Goal: Information Seeking & Learning: Check status

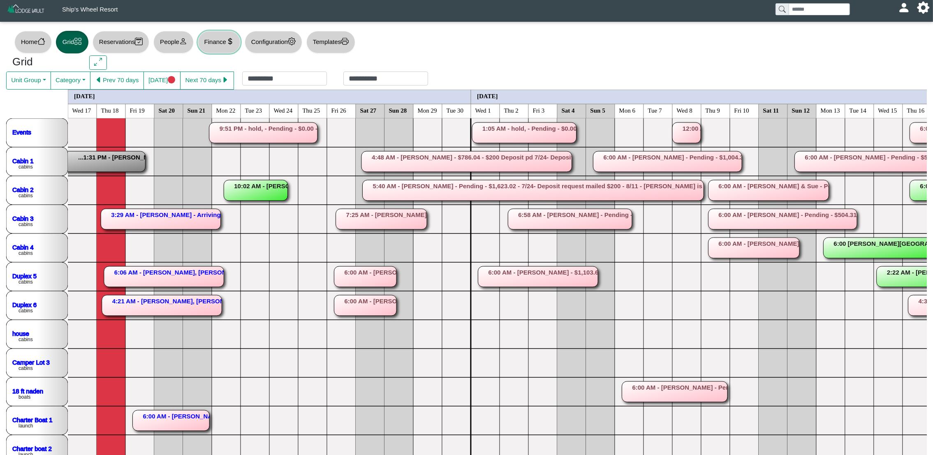
click at [225, 43] on button "Finance" at bounding box center [219, 42] width 43 height 23
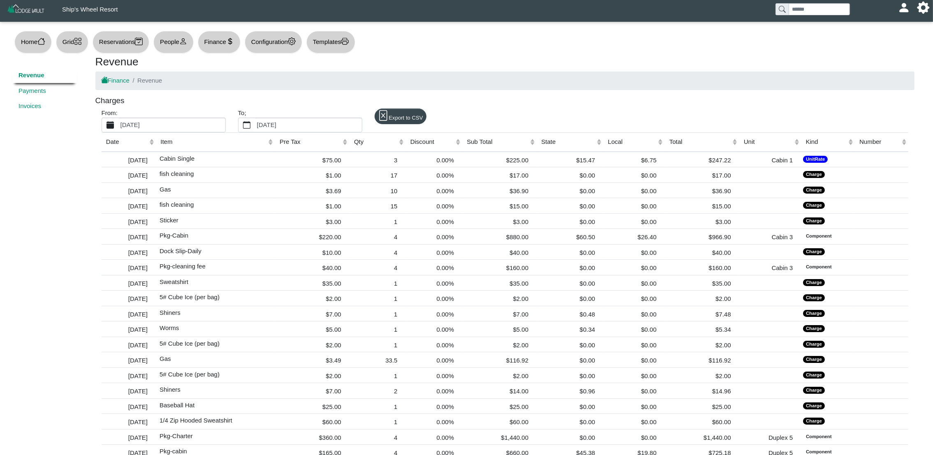
click at [196, 125] on label "[DATE]" at bounding box center [172, 125] width 106 height 14
click at [119, 125] on button "[DATE]" at bounding box center [110, 125] width 17 height 14
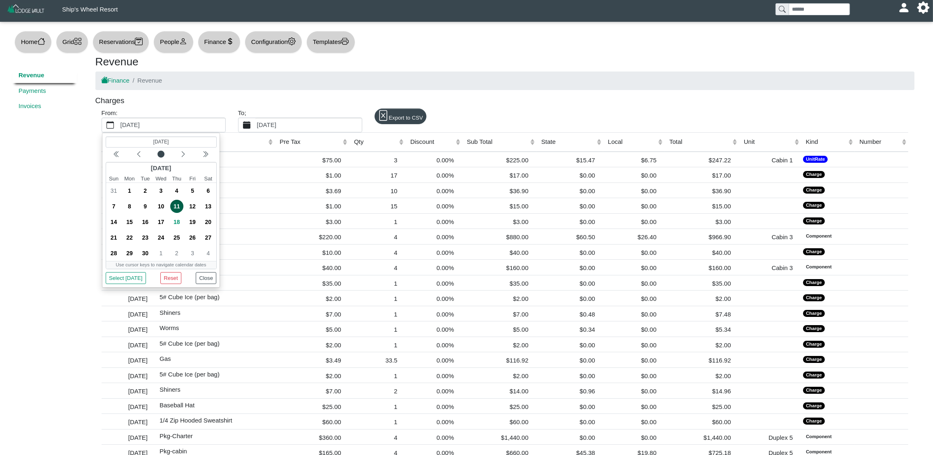
click at [286, 127] on label "[DATE]" at bounding box center [308, 125] width 106 height 14
click at [255, 127] on button "[DATE]" at bounding box center [246, 125] width 17 height 14
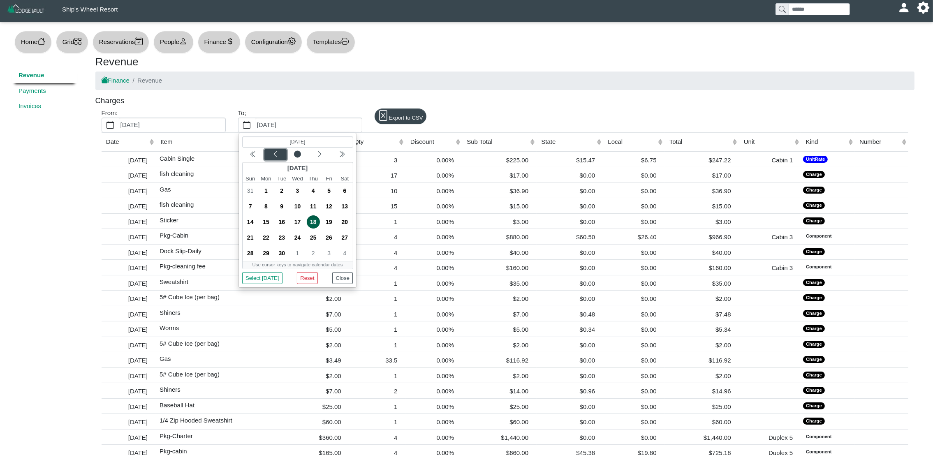
click at [272, 153] on icon "chevron left" at bounding box center [275, 154] width 7 height 7
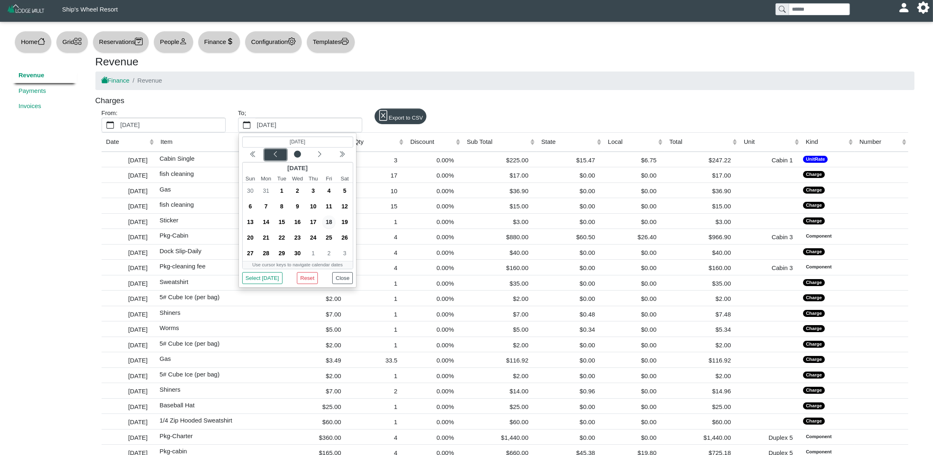
click at [272, 153] on icon "chevron left" at bounding box center [275, 154] width 7 height 7
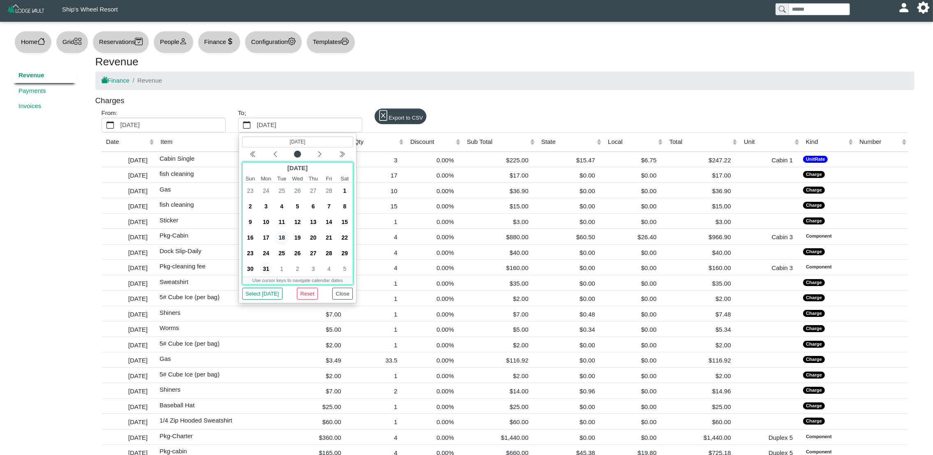
click at [268, 271] on span "31" at bounding box center [265, 268] width 13 height 13
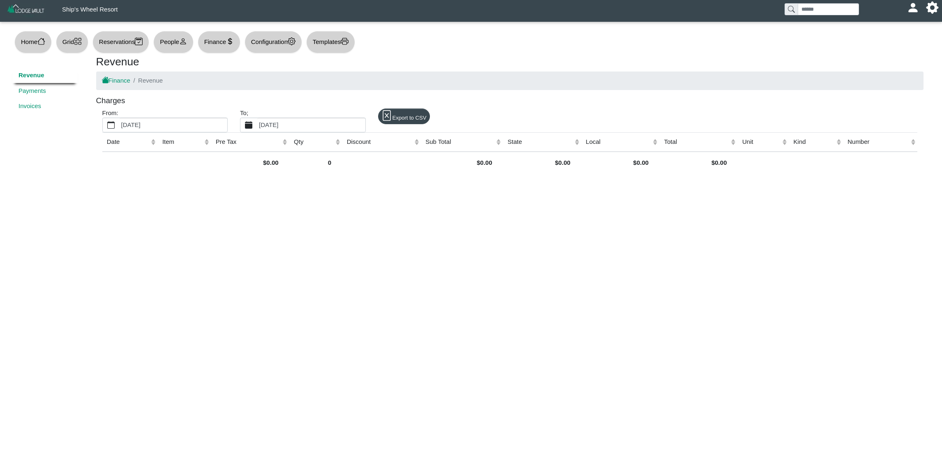
click at [314, 125] on label "[DATE]" at bounding box center [311, 125] width 108 height 14
click at [257, 125] on button "[DATE]" at bounding box center [248, 125] width 17 height 14
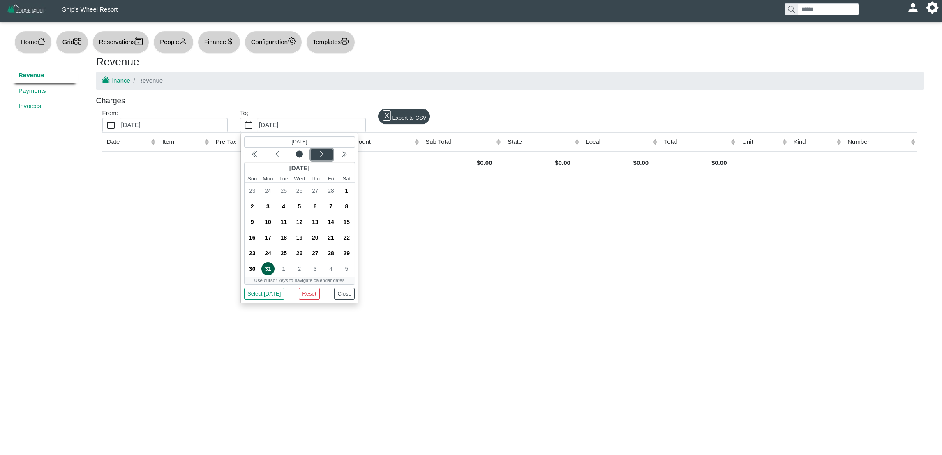
click at [325, 155] on div "Next month" at bounding box center [321, 154] width 19 height 8
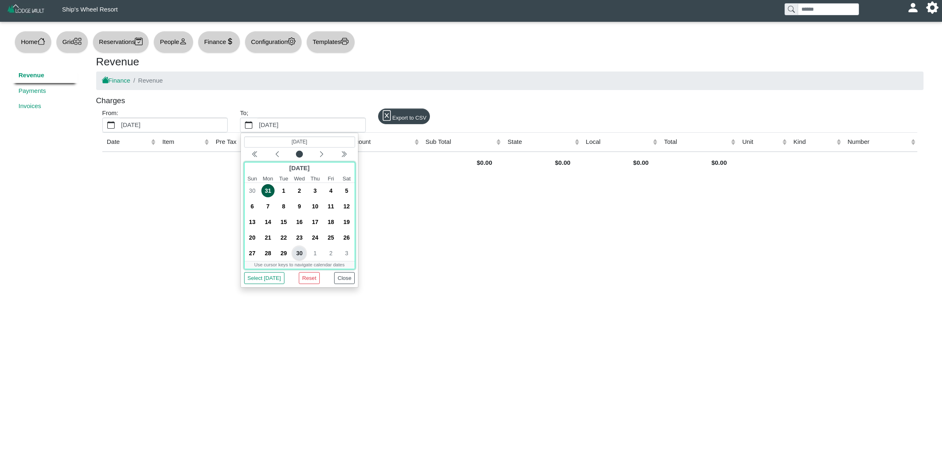
click at [303, 252] on span "30" at bounding box center [299, 253] width 13 height 13
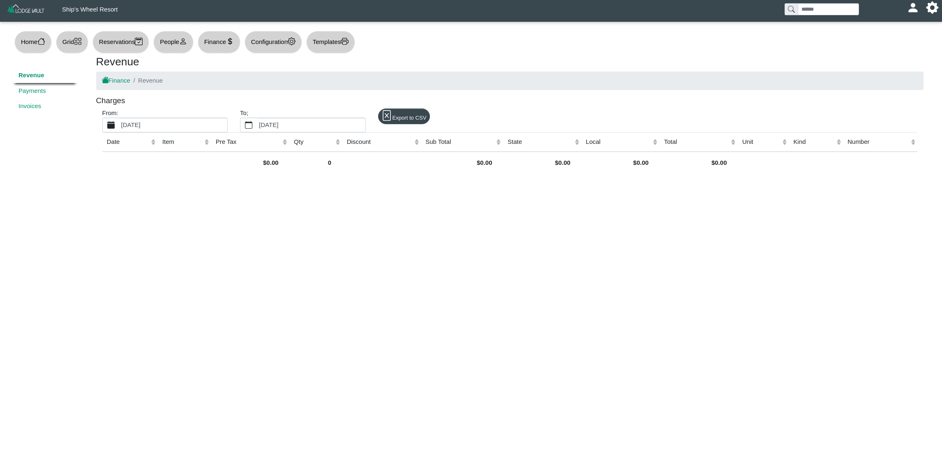
click at [163, 131] on label "[DATE]" at bounding box center [174, 125] width 108 height 14
click at [120, 131] on button "[DATE]" at bounding box center [111, 125] width 17 height 14
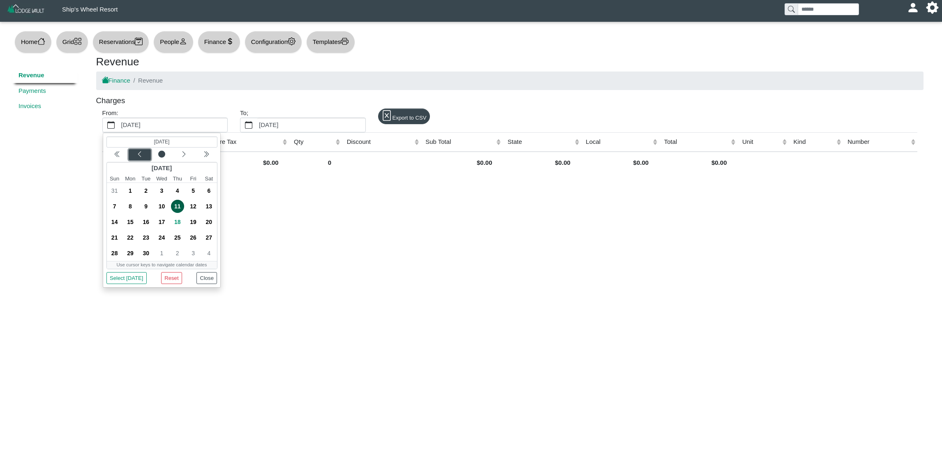
click at [139, 155] on icon "chevron left" at bounding box center [139, 154] width 7 height 7
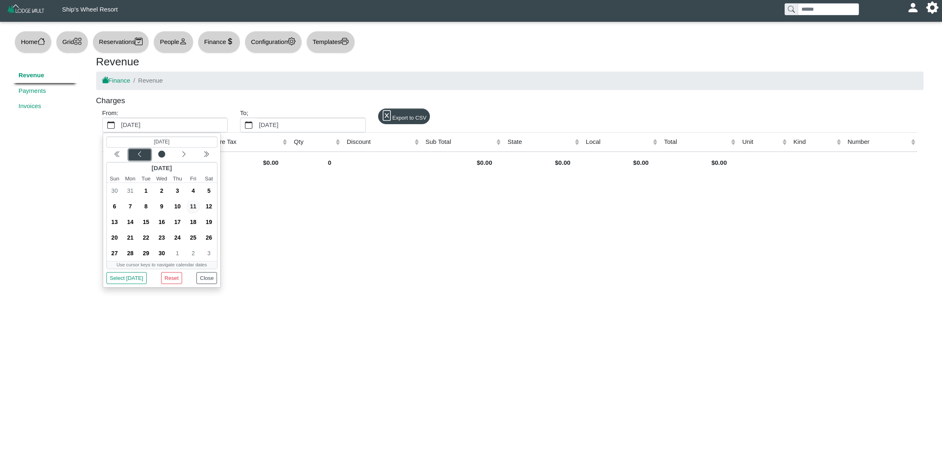
click at [139, 155] on icon "chevron left" at bounding box center [139, 154] width 7 height 7
click at [113, 193] on span "1" at bounding box center [114, 190] width 13 height 13
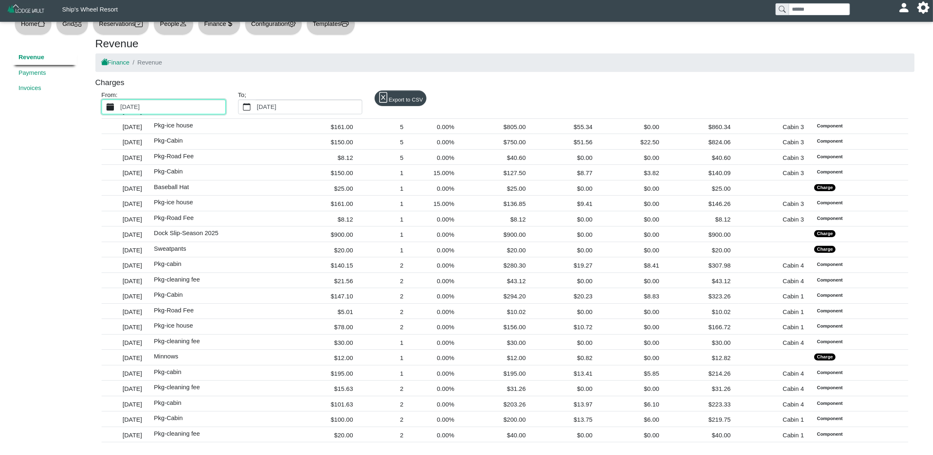
scroll to position [4774, 0]
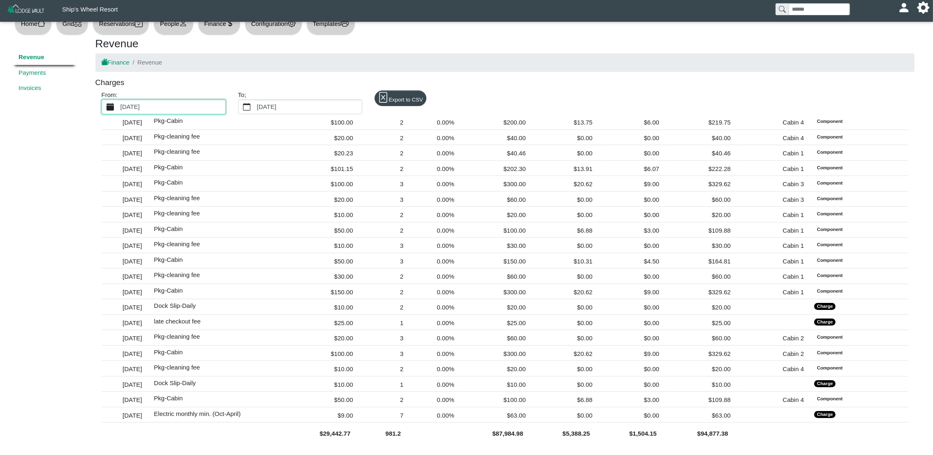
click at [178, 103] on label "[DATE]" at bounding box center [172, 107] width 106 height 14
click at [119, 103] on button "[DATE]" at bounding box center [110, 107] width 17 height 14
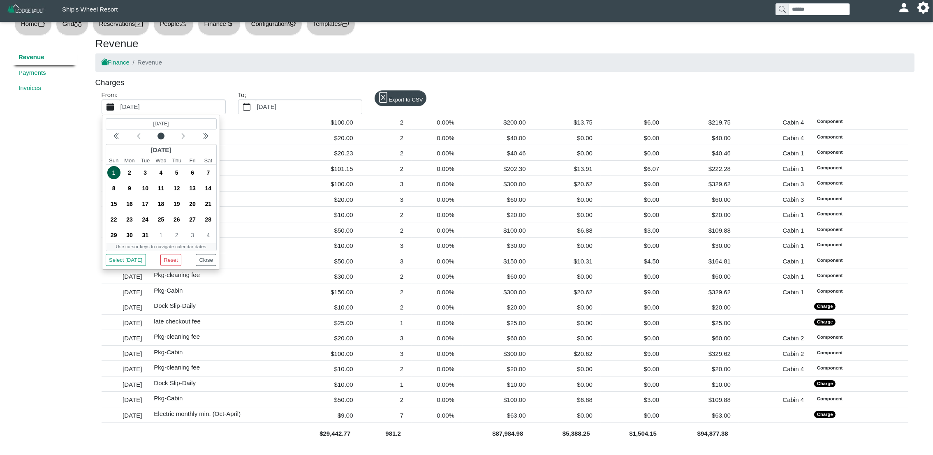
click at [178, 103] on label "[DATE]" at bounding box center [172, 107] width 106 height 14
click at [119, 103] on button "[DATE]" at bounding box center [110, 107] width 17 height 14
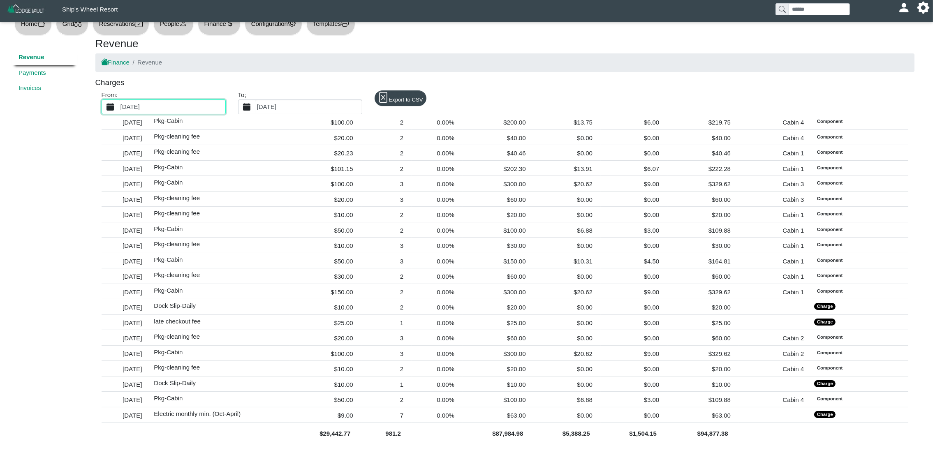
click at [308, 105] on label "[DATE]" at bounding box center [308, 107] width 106 height 14
click at [255, 105] on button "[DATE]" at bounding box center [246, 107] width 17 height 14
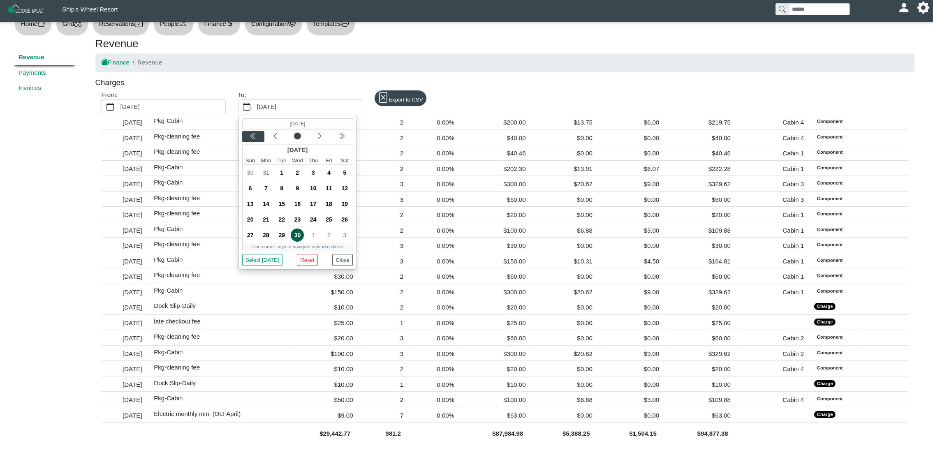
drag, startPoint x: 308, startPoint y: 105, endPoint x: 255, endPoint y: 134, distance: 59.8
click at [255, 114] on div "(Selected date) [DATE] [DATE] Sun Mon Tue Wed Thu Fri Sat 30 31 1 2 3 4 5 6 7 8…" at bounding box center [300, 106] width 124 height 15
click at [255, 134] on icon "chevron double left" at bounding box center [253, 136] width 7 height 7
click at [283, 233] on span "30" at bounding box center [281, 235] width 13 height 13
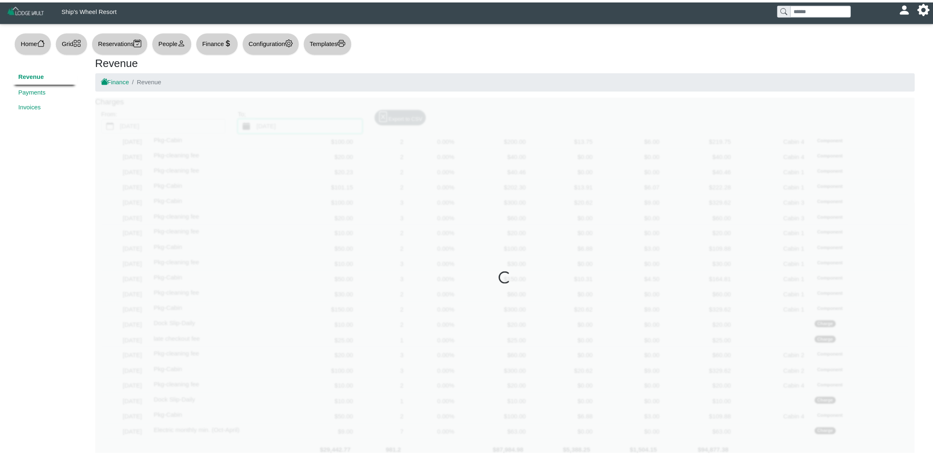
scroll to position [0, 0]
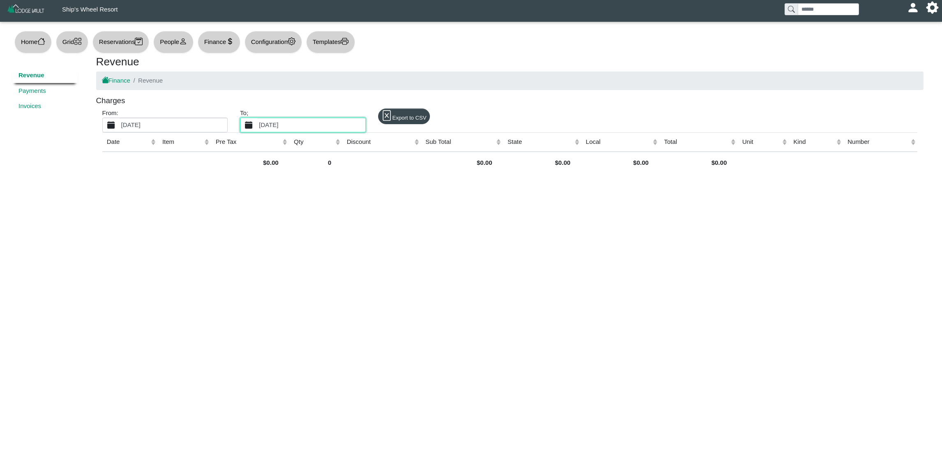
click at [161, 125] on label "[DATE]" at bounding box center [174, 125] width 108 height 14
click at [120, 125] on button "[DATE]" at bounding box center [111, 125] width 17 height 14
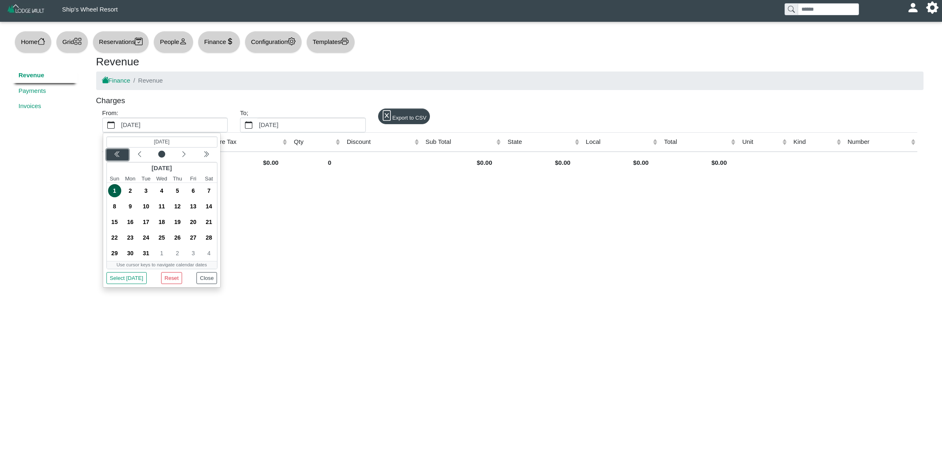
click at [118, 153] on icon "chevron double left" at bounding box center [117, 153] width 3 height 5
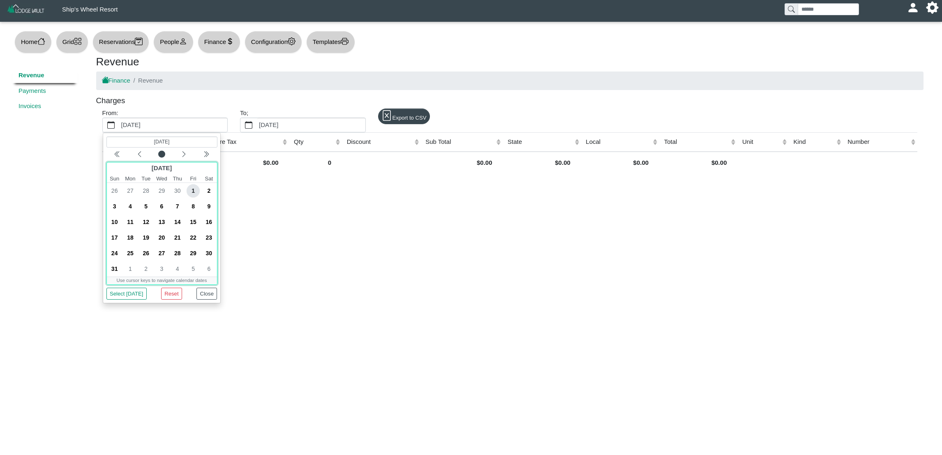
click at [197, 191] on span "1" at bounding box center [193, 190] width 13 height 13
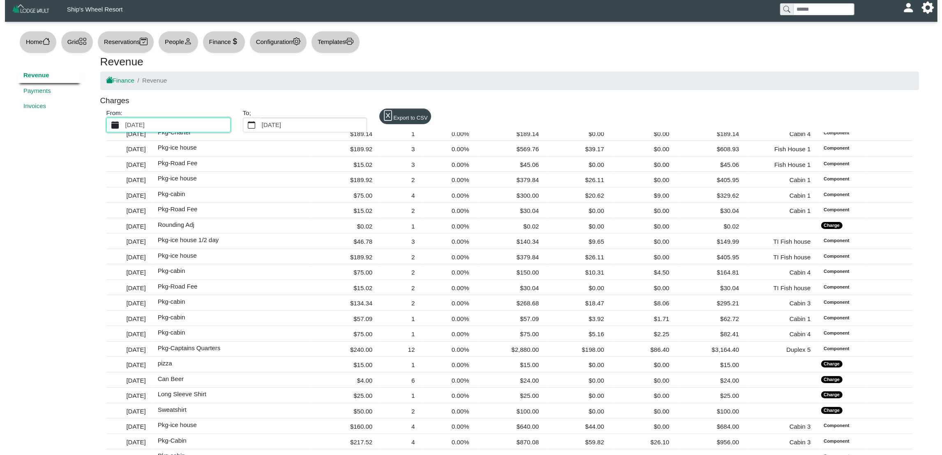
scroll to position [3040, 0]
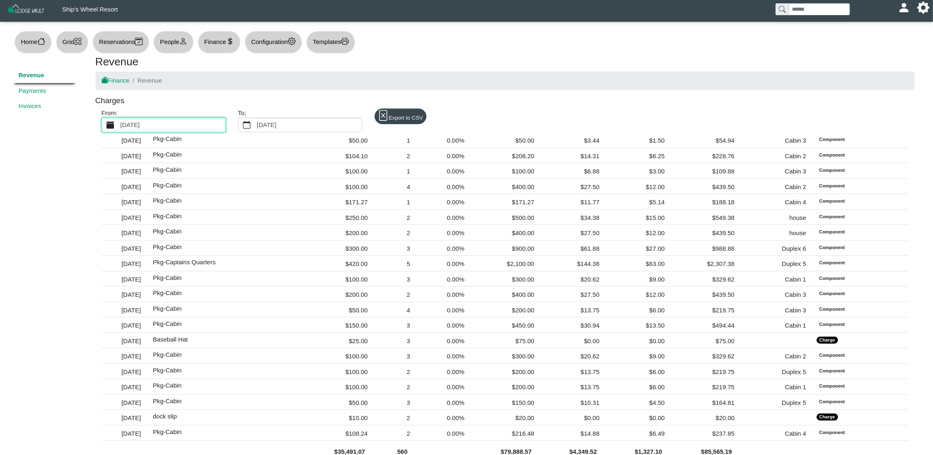
click at [200, 120] on label "[DATE]" at bounding box center [172, 125] width 106 height 14
click at [119, 120] on button "[DATE]" at bounding box center [110, 125] width 17 height 14
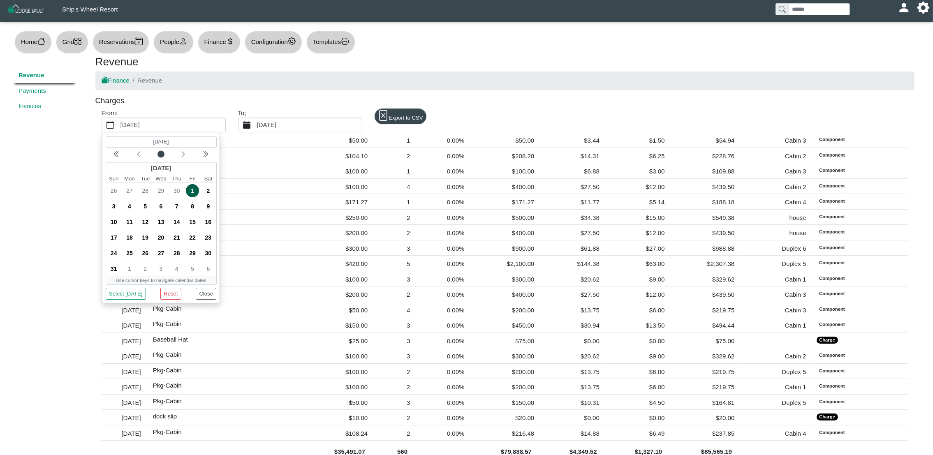
click at [301, 121] on label "[DATE]" at bounding box center [308, 125] width 106 height 14
click at [255, 121] on button "[DATE]" at bounding box center [246, 125] width 17 height 14
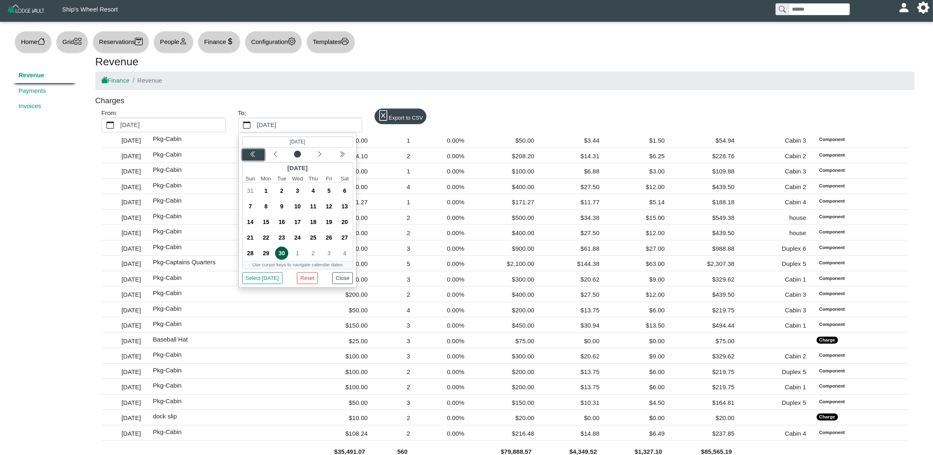
click at [250, 154] on icon "chevron double left" at bounding box center [253, 154] width 7 height 7
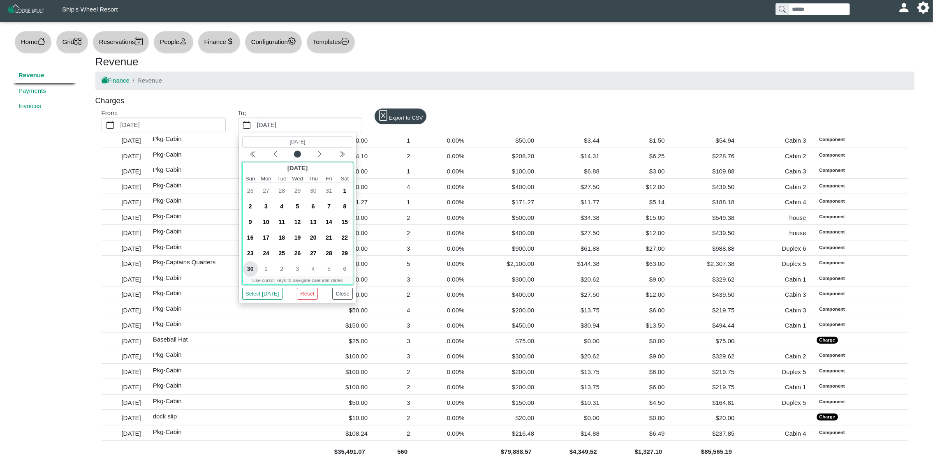
click at [247, 269] on span "30" at bounding box center [249, 268] width 13 height 13
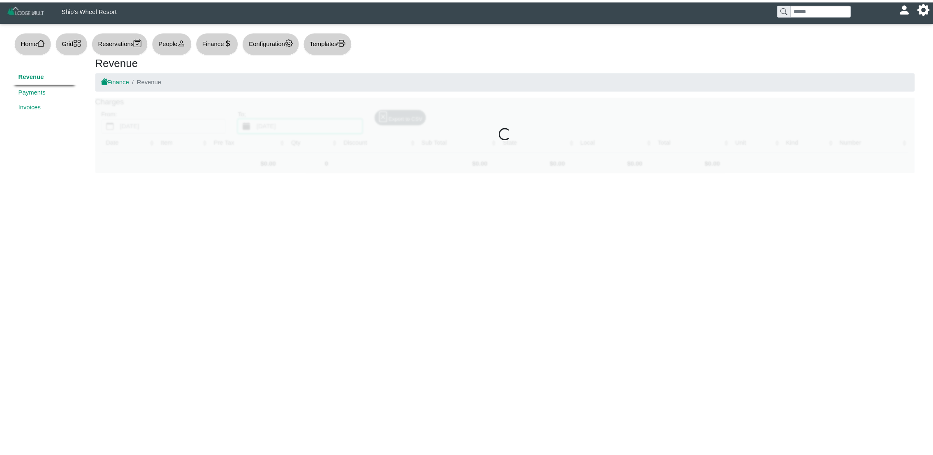
scroll to position [0, 0]
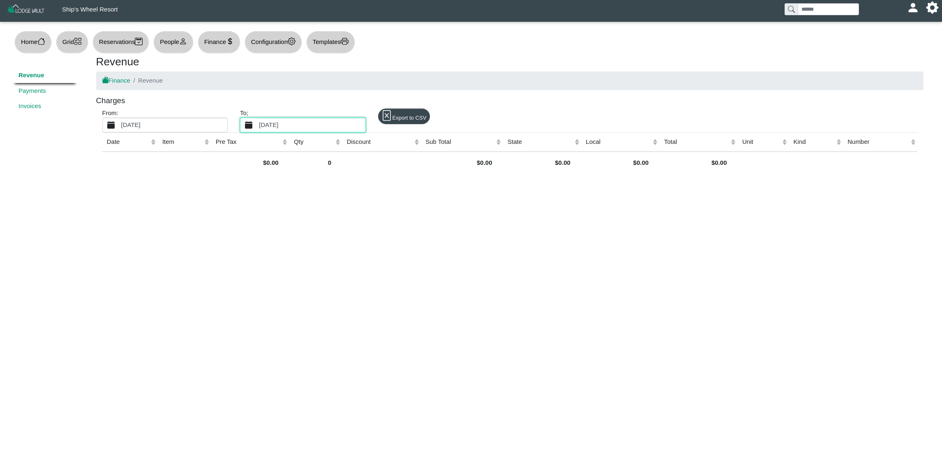
click at [138, 123] on label "[DATE]" at bounding box center [174, 125] width 108 height 14
click at [120, 123] on button "[DATE]" at bounding box center [111, 125] width 17 height 14
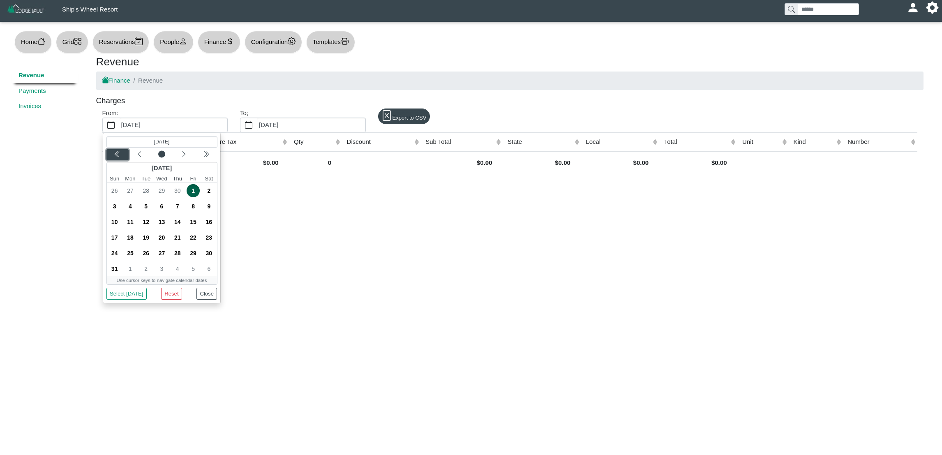
click at [112, 153] on div "Previous year" at bounding box center [117, 154] width 19 height 8
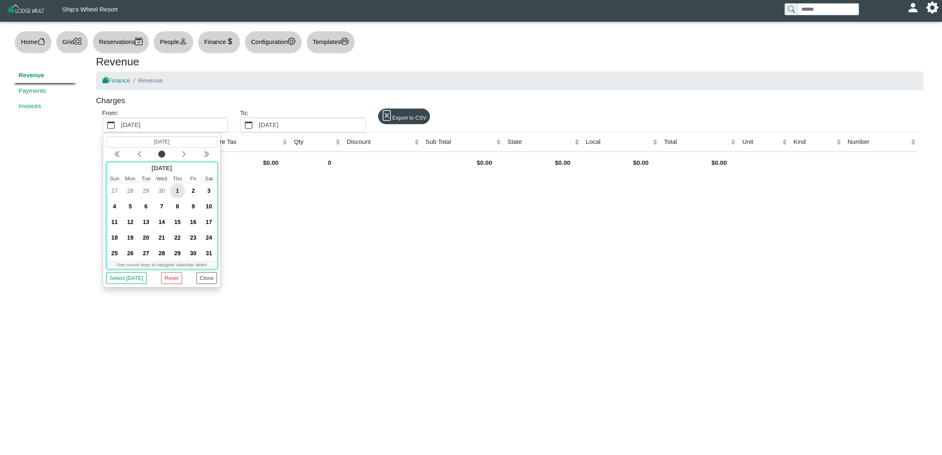
click at [179, 192] on span "1" at bounding box center [177, 190] width 13 height 13
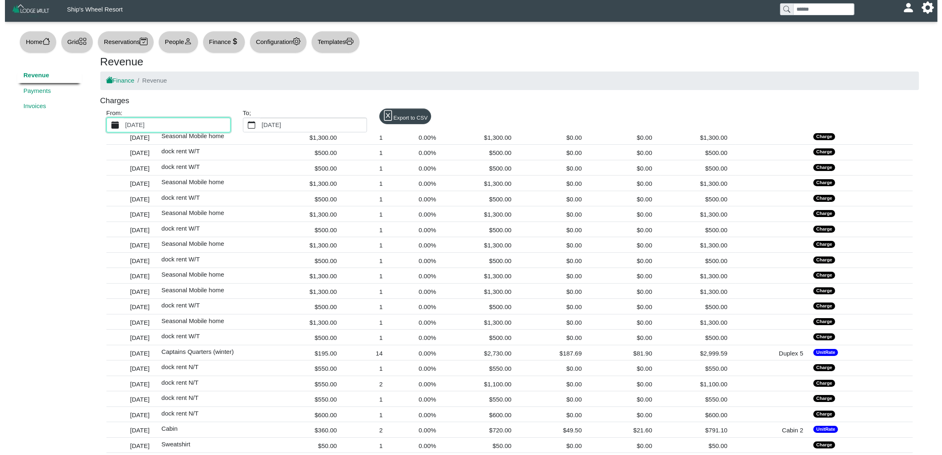
scroll to position [2219, 0]
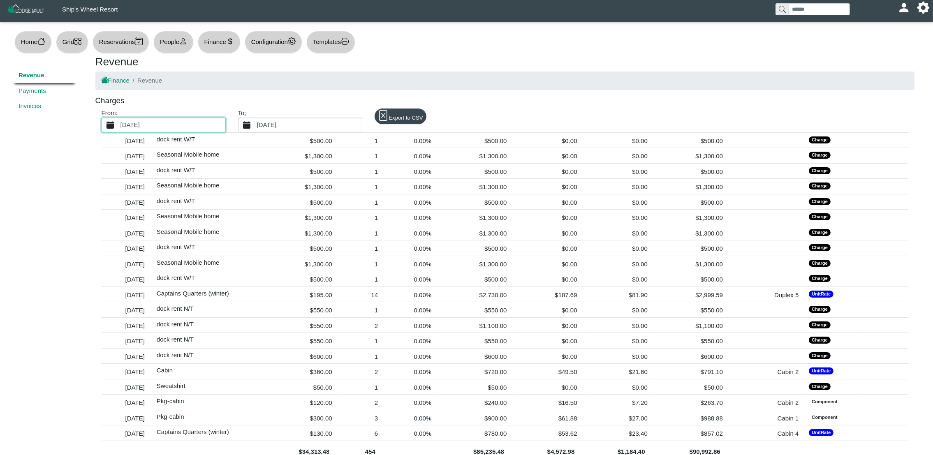
click at [298, 123] on label "[DATE]" at bounding box center [308, 125] width 106 height 14
click at [255, 123] on button "[DATE]" at bounding box center [246, 125] width 17 height 14
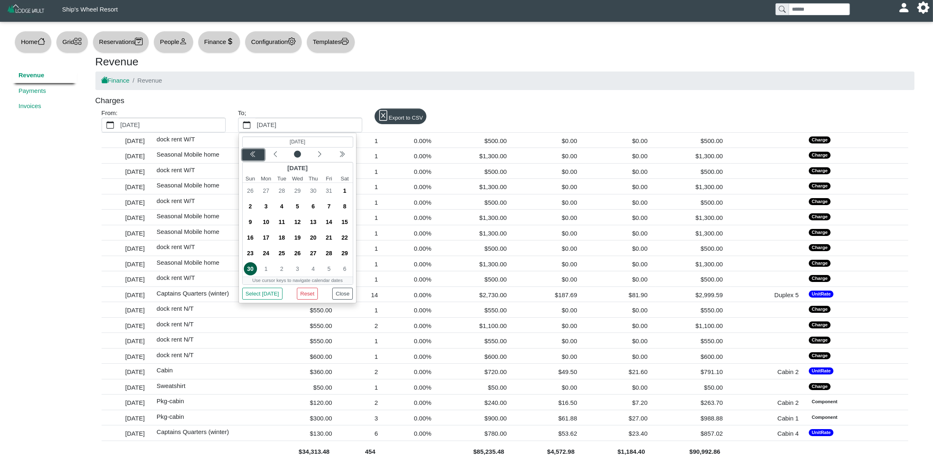
click at [257, 158] on div "Previous year" at bounding box center [252, 154] width 19 height 8
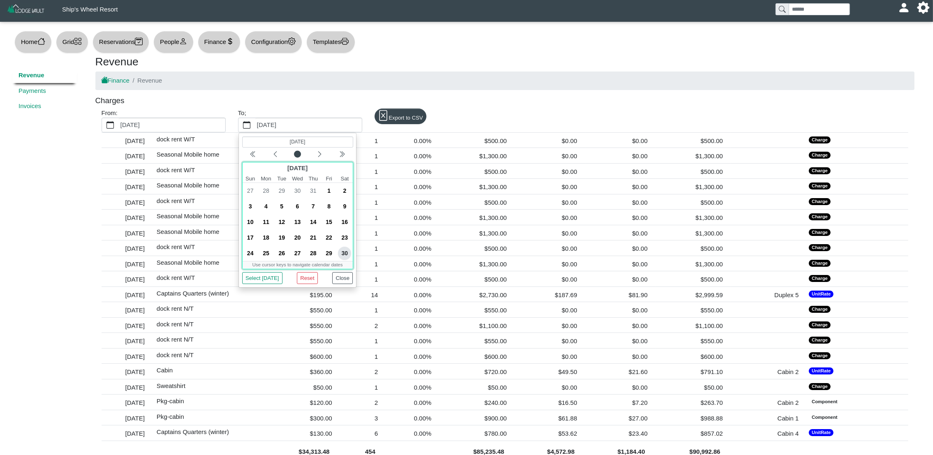
click at [344, 255] on span "30" at bounding box center [344, 253] width 13 height 13
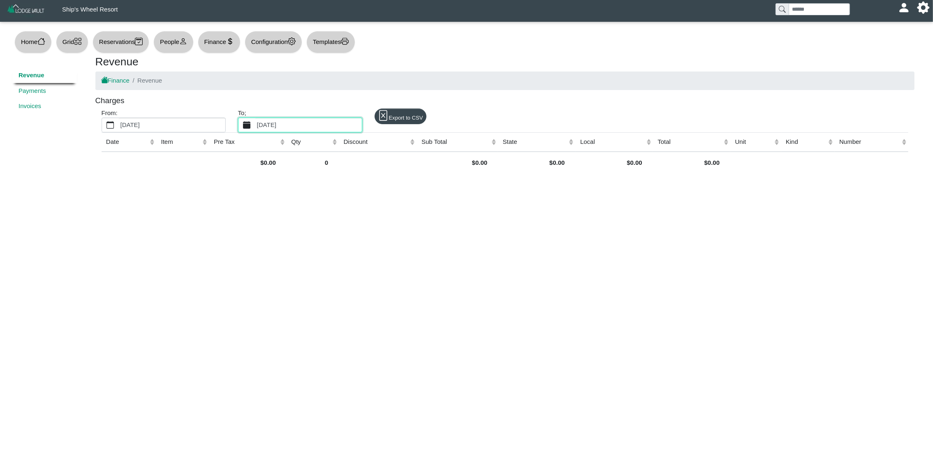
scroll to position [0, 0]
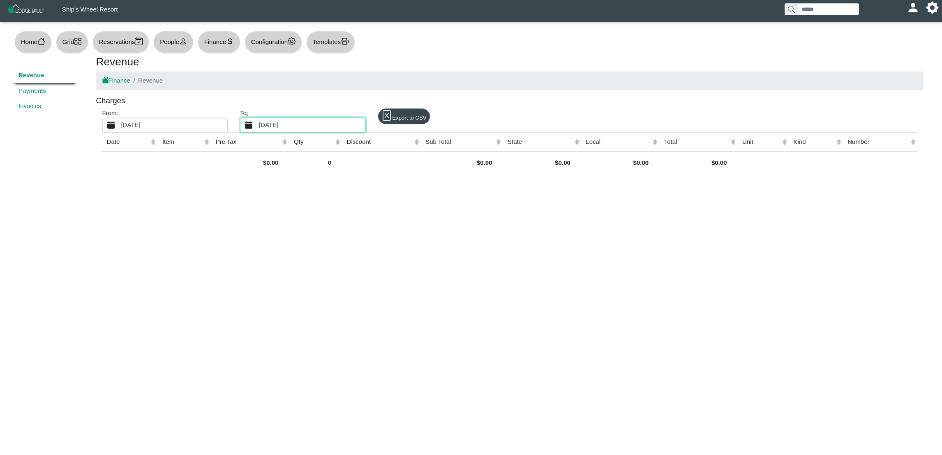
click at [154, 126] on label "[DATE]" at bounding box center [174, 125] width 108 height 14
click at [120, 126] on button "[DATE]" at bounding box center [111, 125] width 17 height 14
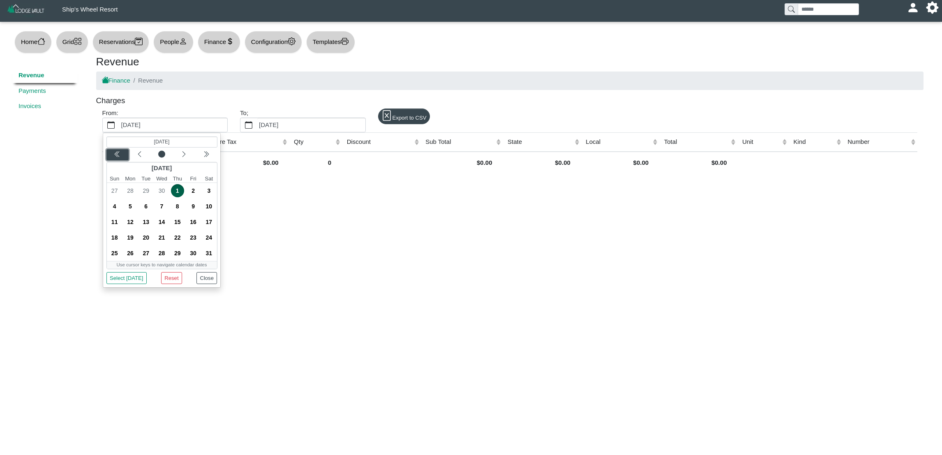
click at [120, 156] on icon "chevron double left" at bounding box center [117, 154] width 7 height 7
click at [165, 195] on span "1" at bounding box center [161, 190] width 13 height 13
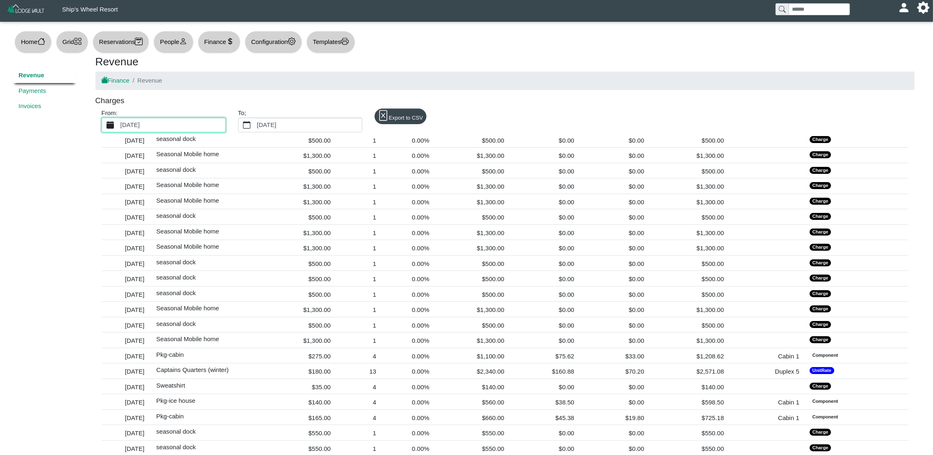
scroll to position [2033, 0]
